Goal: Check status: Check status

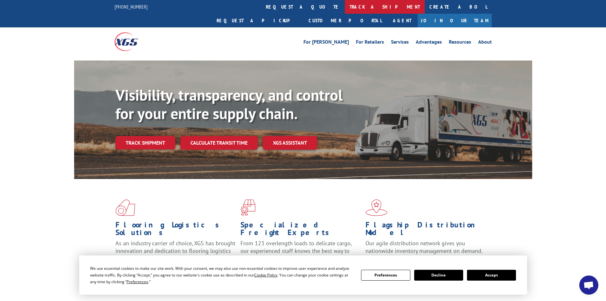
click at [345, 6] on link "track a shipment" at bounding box center [385, 7] width 80 height 14
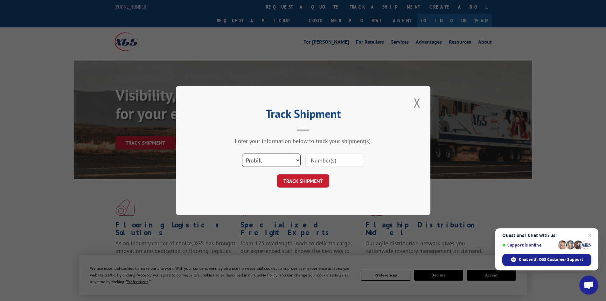
click at [285, 159] on select "Select category... Probill BOL PO" at bounding box center [271, 159] width 59 height 13
select select "bol"
click at [242, 153] on select "Select category... Probill BOL PO" at bounding box center [271, 159] width 59 height 13
click at [339, 159] on input at bounding box center [335, 159] width 59 height 13
paste input "5958358"
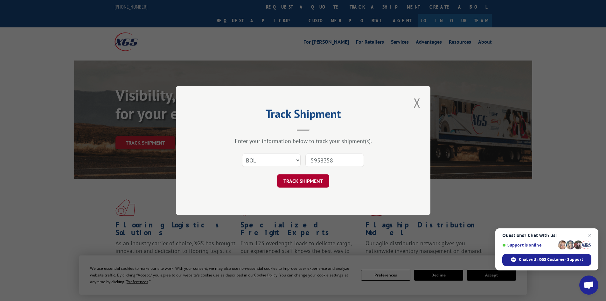
type input "5958358"
click at [306, 183] on button "TRACK SHIPMENT" at bounding box center [303, 180] width 52 height 13
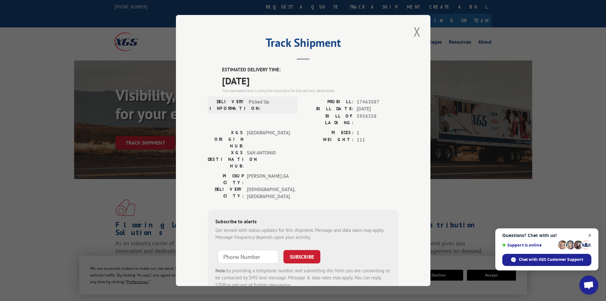
click at [591, 235] on span "Open chat" at bounding box center [590, 235] width 8 height 8
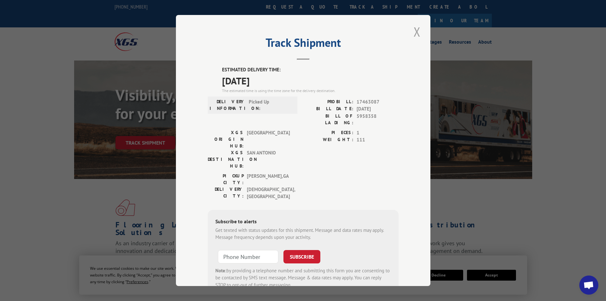
click at [414, 33] on button "Close modal" at bounding box center [417, 32] width 11 height 18
